Goal: Navigation & Orientation: Find specific page/section

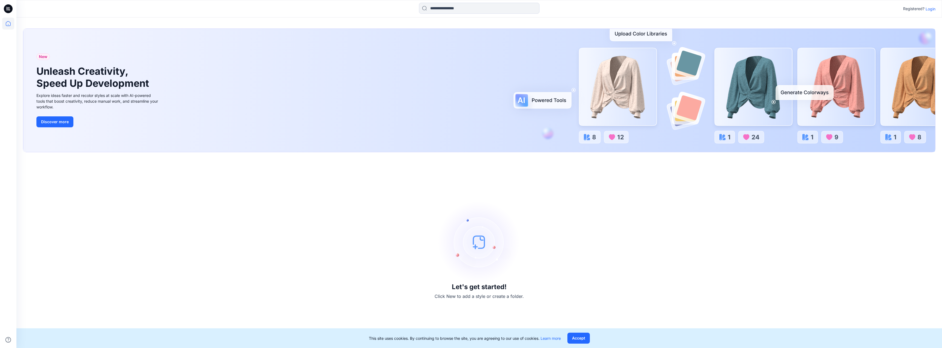
click at [928, 10] on p "Login" at bounding box center [931, 9] width 10 height 6
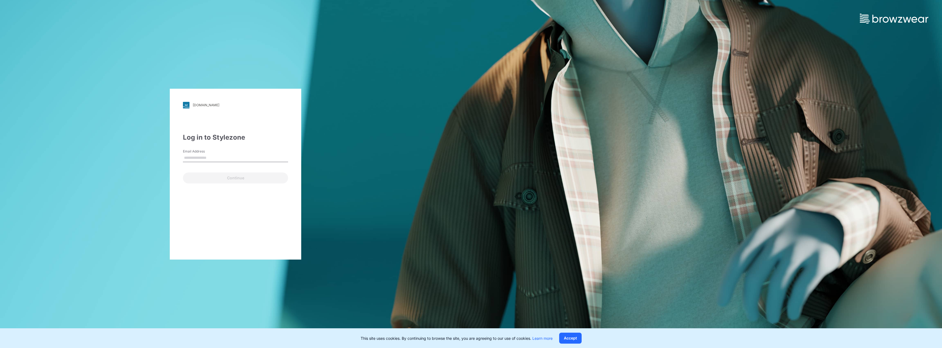
type input "**********"
click at [248, 179] on button "Continue" at bounding box center [235, 178] width 105 height 11
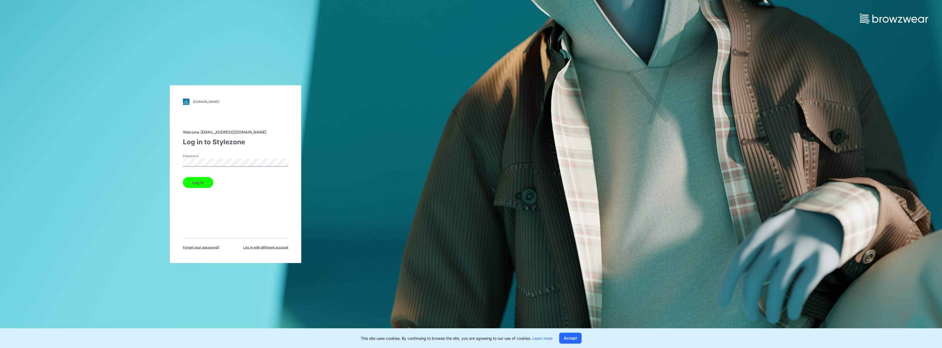
click at [199, 187] on button "Log in" at bounding box center [198, 182] width 30 height 11
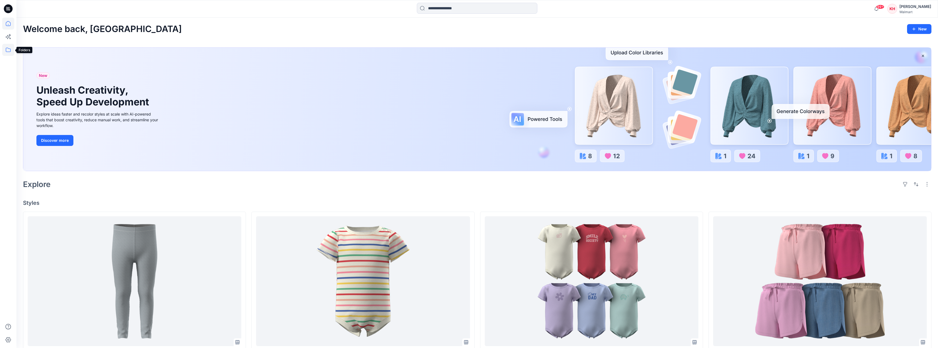
click at [10, 53] on icon at bounding box center [8, 50] width 12 height 12
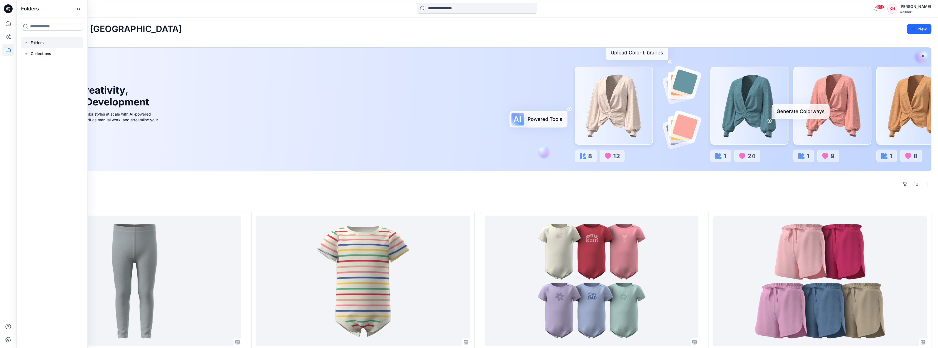
click at [39, 43] on div at bounding box center [52, 42] width 62 height 11
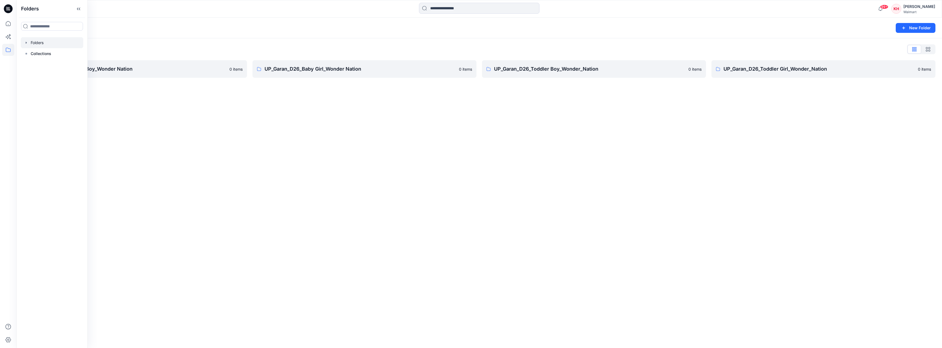
click at [27, 43] on icon "button" at bounding box center [26, 43] width 4 height 4
click at [57, 65] on div at bounding box center [59, 64] width 77 height 11
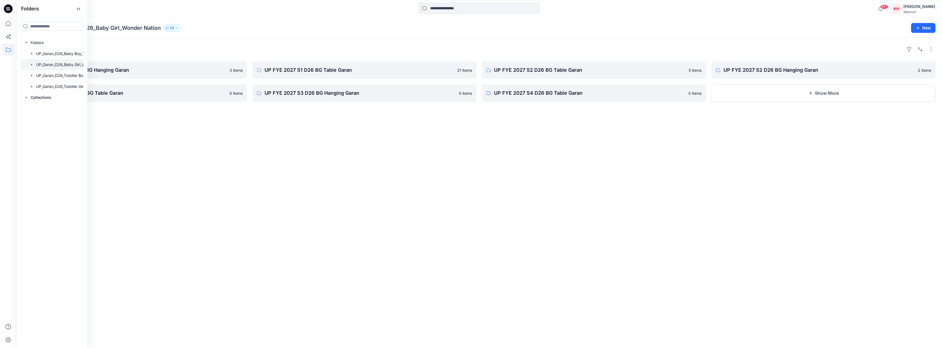
click at [454, 182] on div "Folders UP FYE 2027 S1 D26 BG Hanging Garan 3 items UP FYE 2027 S3 D26 BG Table…" at bounding box center [479, 193] width 926 height 310
